Goal: Information Seeking & Learning: Learn about a topic

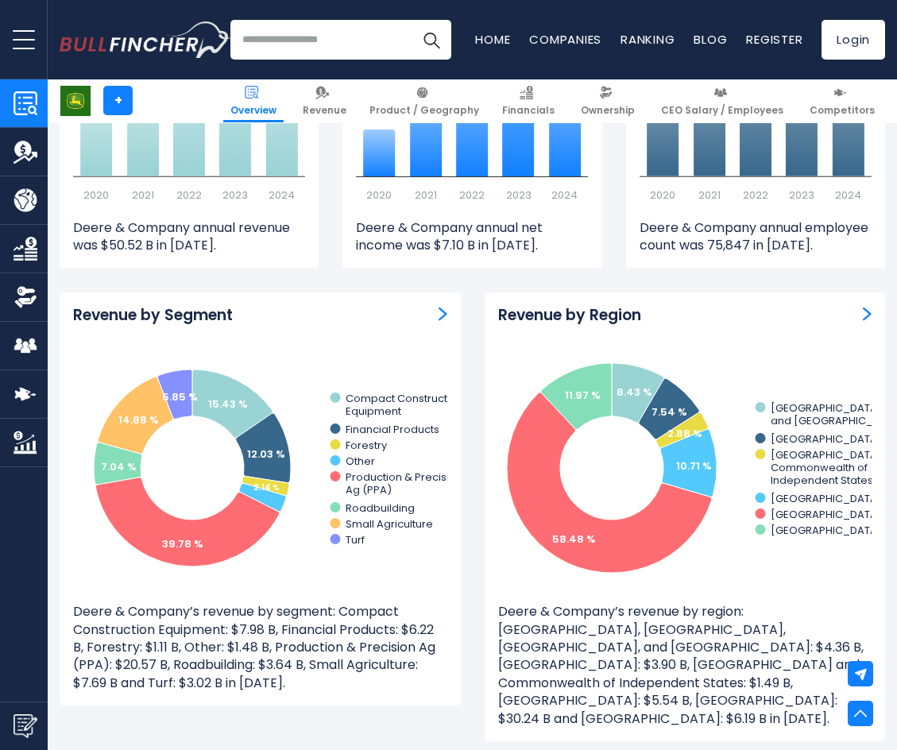
scroll to position [1271, 0]
click at [446, 310] on img "Revenue by Segment" at bounding box center [442, 313] width 9 height 14
click at [443, 314] on img "Revenue by Segment" at bounding box center [442, 313] width 9 height 14
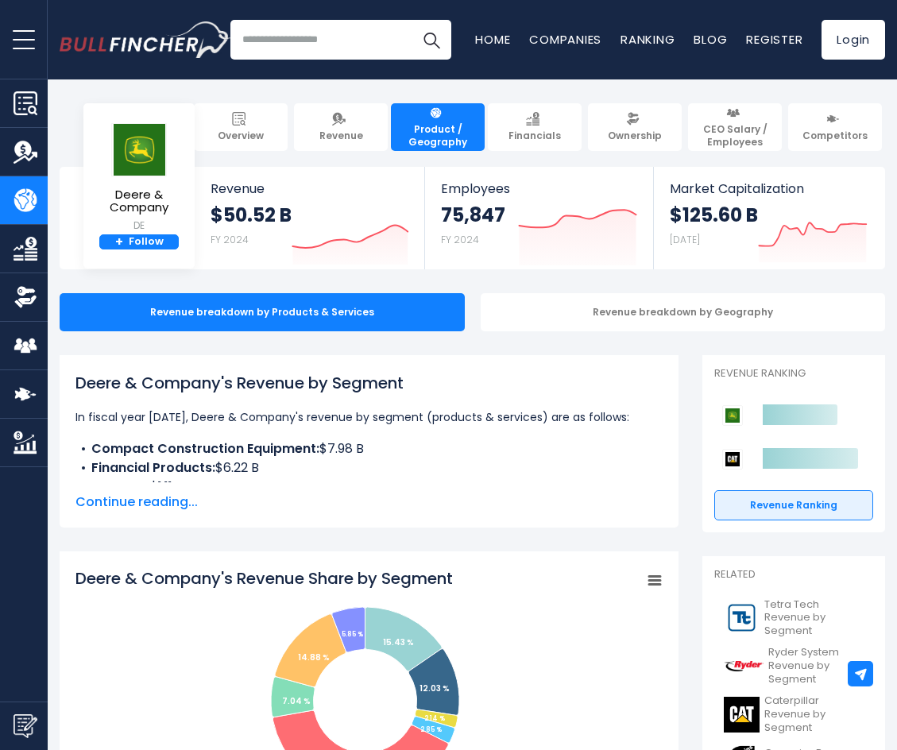
click at [147, 504] on span "Continue reading..." at bounding box center [368, 501] width 587 height 19
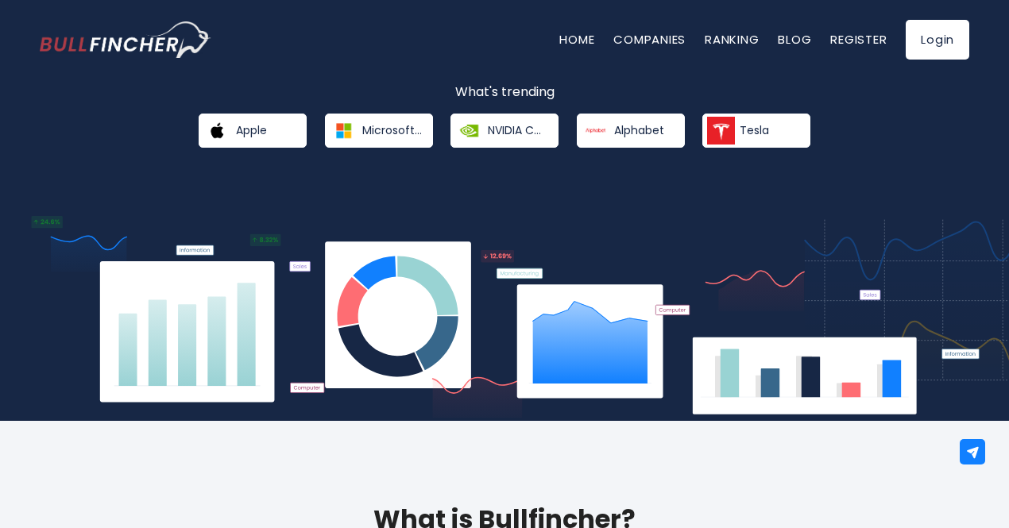
scroll to position [397, 0]
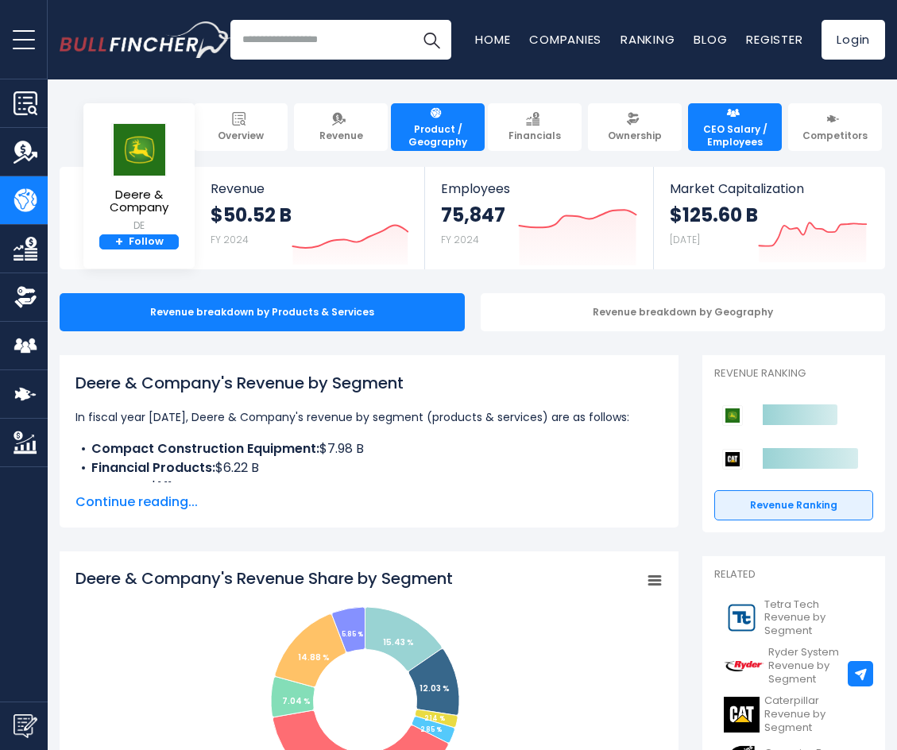
click at [728, 132] on span "CEO Salary / Employees" at bounding box center [734, 135] width 79 height 25
